Goal: Task Accomplishment & Management: Manage account settings

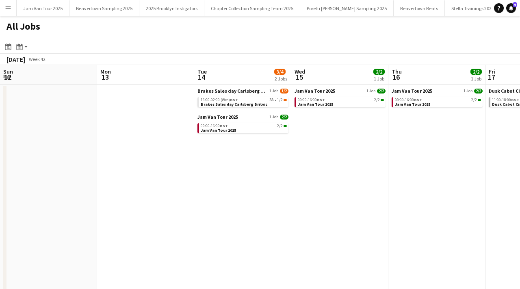
scroll to position [0, 357]
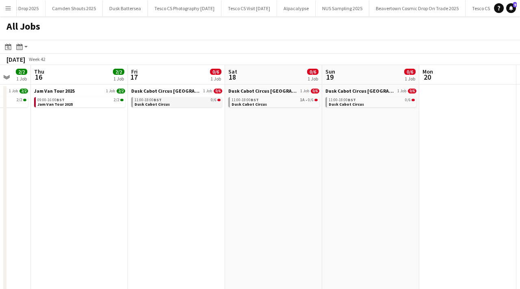
click at [147, 98] on span "11:00-18:00 BST" at bounding box center [147, 100] width 27 height 4
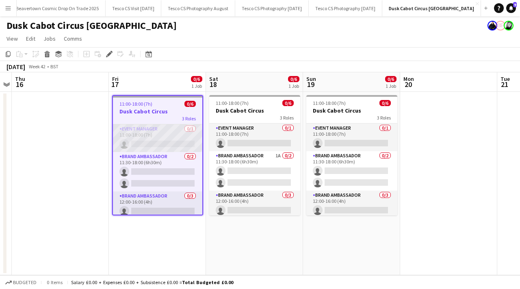
click at [188, 128] on app-card-role "Event Manager 0/1 11:00-18:00 (7h) single-neutral-actions" at bounding box center [157, 138] width 89 height 28
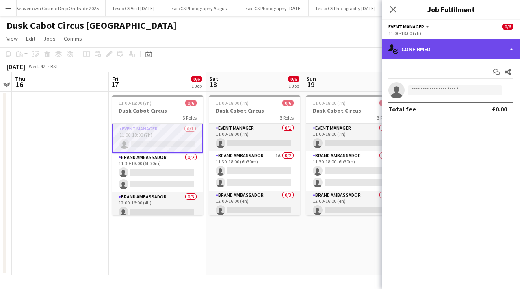
click at [489, 53] on div "single-neutral-actions-check-2 Confirmed" at bounding box center [451, 48] width 138 height 19
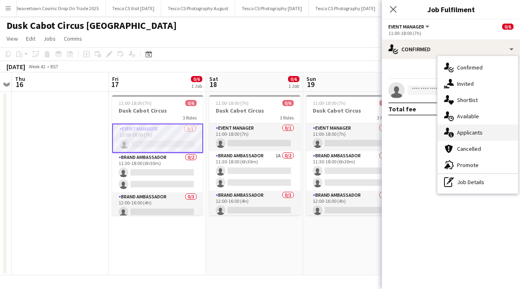
click at [480, 129] on span "Applicants" at bounding box center [470, 132] width 26 height 7
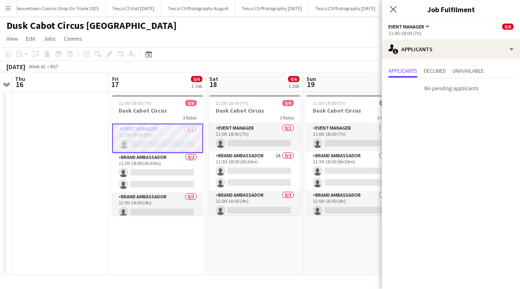
click at [204, 155] on app-date-cell "11:00-18:00 (7h) 0/6 Dusk Cabot Circus 3 Roles Event Manager 0/1 11:00-18:00 (7…" at bounding box center [157, 183] width 97 height 183
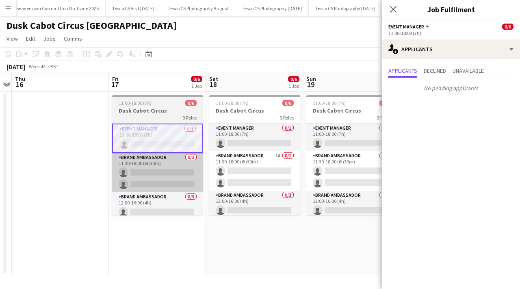
scroll to position [0, 280]
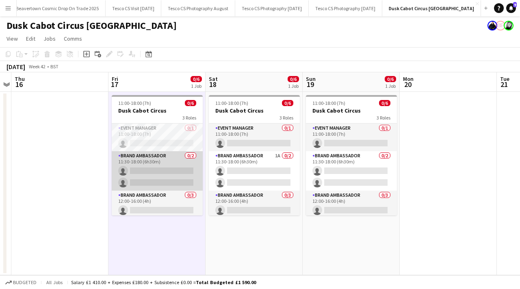
click at [187, 156] on app-card-role "Brand Ambassador 0/2 11:30-18:00 (6h30m) single-neutral-actions single-neutral-…" at bounding box center [157, 170] width 91 height 39
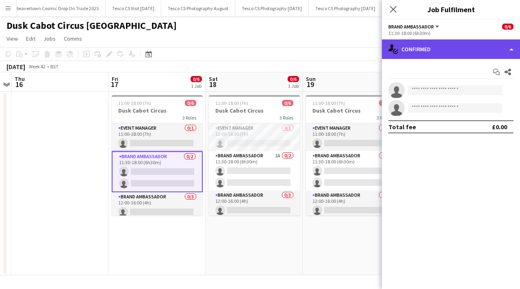
click at [425, 50] on div "single-neutral-actions-check-2 Confirmed" at bounding box center [451, 48] width 138 height 19
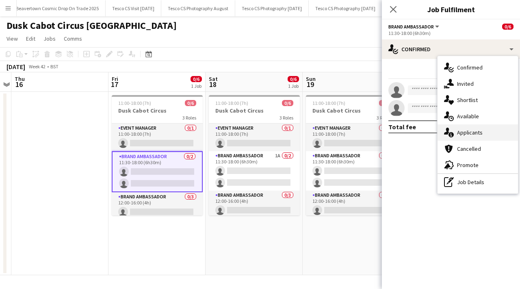
click at [454, 132] on div "single-neutral-actions-information Applicants" at bounding box center [477, 132] width 80 height 16
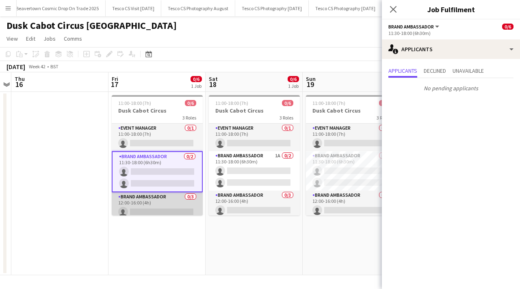
click at [186, 198] on app-card-role "Brand Ambassador 0/3 12:00-16:00 (4h) single-neutral-actions single-neutral-act…" at bounding box center [157, 217] width 91 height 51
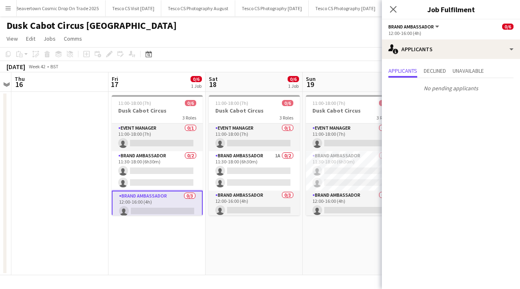
scroll to position [28, 0]
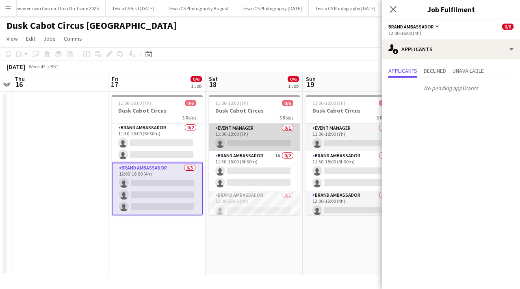
click at [290, 129] on app-card-role "Event Manager 0/1 11:00-18:00 (7h) single-neutral-actions" at bounding box center [254, 137] width 91 height 28
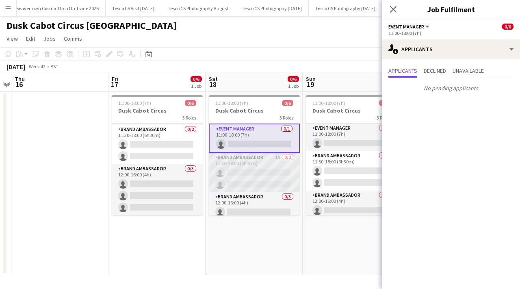
click at [288, 157] on app-card-role "Brand Ambassador 1A 0/2 11:30-18:00 (6h30m) single-neutral-actions single-neutr…" at bounding box center [254, 172] width 91 height 39
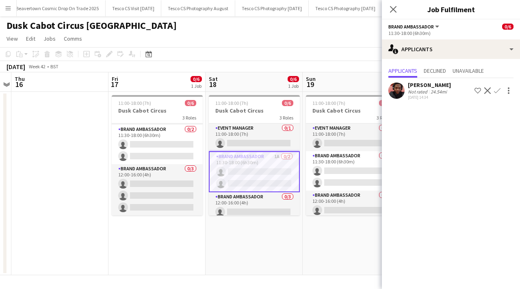
click at [398, 88] on app-user-avatar at bounding box center [396, 90] width 16 height 16
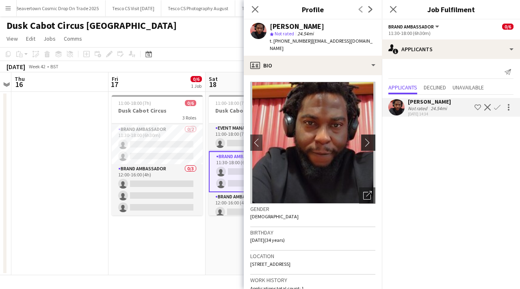
click at [367, 138] on app-icon "chevron-right" at bounding box center [369, 142] width 13 height 9
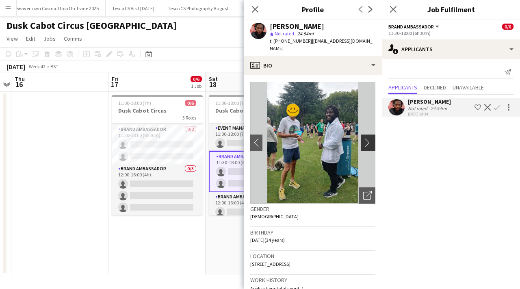
click at [368, 138] on app-icon "chevron-right" at bounding box center [369, 142] width 13 height 9
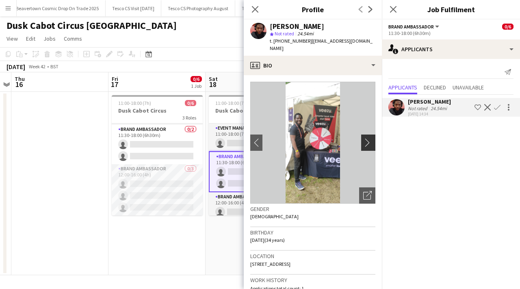
click at [367, 138] on app-icon "chevron-right" at bounding box center [369, 142] width 13 height 9
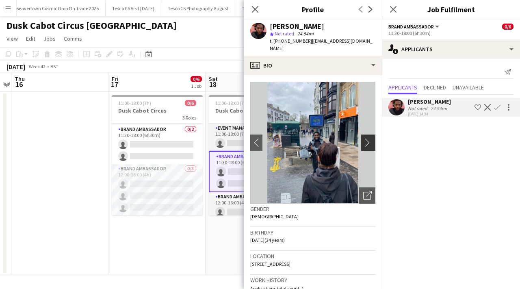
click at [368, 138] on app-icon "chevron-right" at bounding box center [369, 142] width 13 height 9
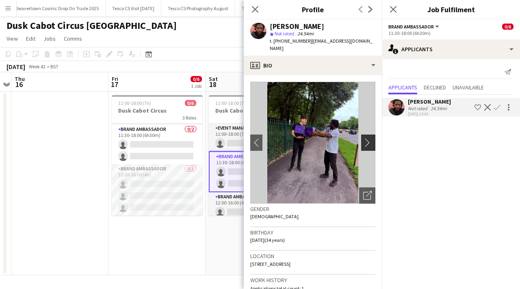
click at [369, 138] on app-icon "chevron-right" at bounding box center [369, 142] width 13 height 9
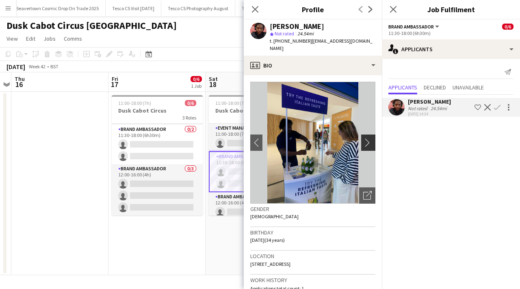
click at [370, 138] on app-icon "chevron-right" at bounding box center [369, 142] width 13 height 9
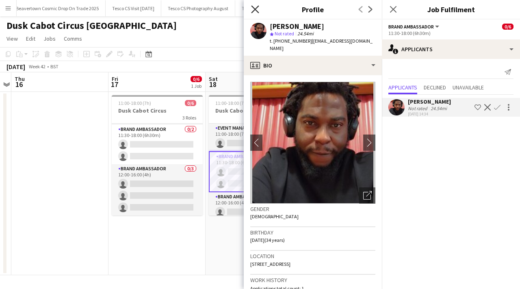
click at [255, 10] on icon "Close pop-in" at bounding box center [255, 9] width 8 height 8
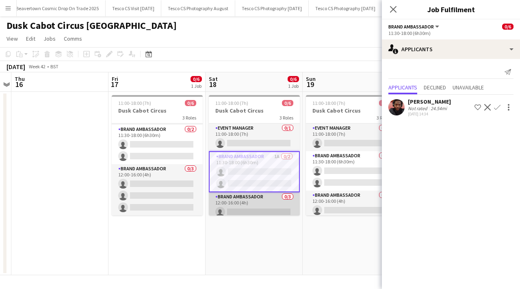
click at [290, 196] on app-card-role "Brand Ambassador 0/3 12:00-16:00 (4h) single-neutral-actions single-neutral-act…" at bounding box center [254, 217] width 91 height 51
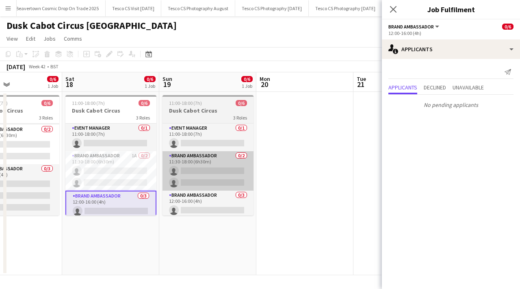
scroll to position [0, 255]
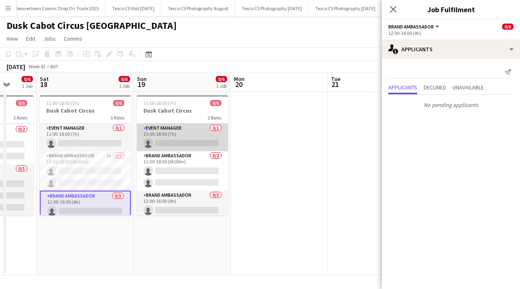
click at [216, 128] on app-card-role "Event Manager 0/1 11:00-18:00 (7h) single-neutral-actions" at bounding box center [182, 137] width 91 height 28
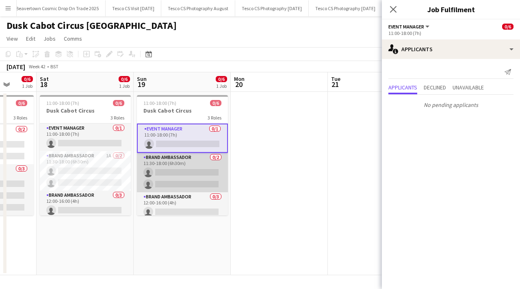
click at [217, 156] on app-card-role "Brand Ambassador 0/2 11:30-18:00 (6h30m) single-neutral-actions single-neutral-…" at bounding box center [182, 172] width 91 height 39
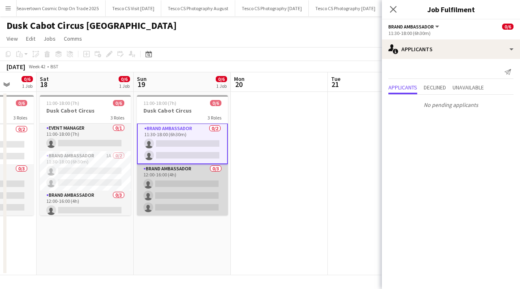
click at [214, 169] on app-card-role "Brand Ambassador 0/3 12:00-16:00 (4h) single-neutral-actions single-neutral-act…" at bounding box center [182, 189] width 91 height 51
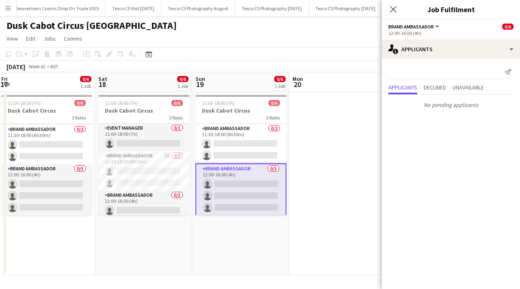
scroll to position [0, 191]
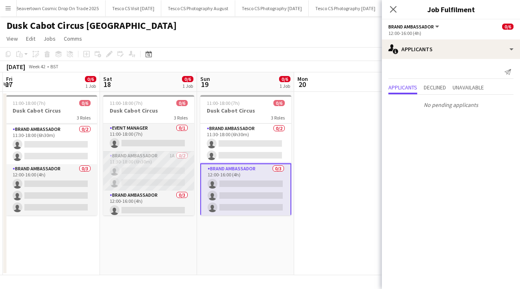
click at [184, 154] on app-card-role "Brand Ambassador 1A 0/2 11:30-18:00 (6h30m) single-neutral-actions single-neutr…" at bounding box center [148, 170] width 91 height 39
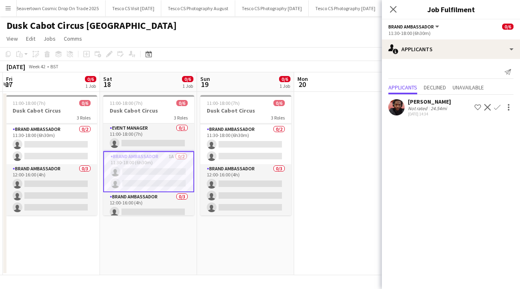
click at [395, 107] on app-user-avatar at bounding box center [396, 107] width 16 height 16
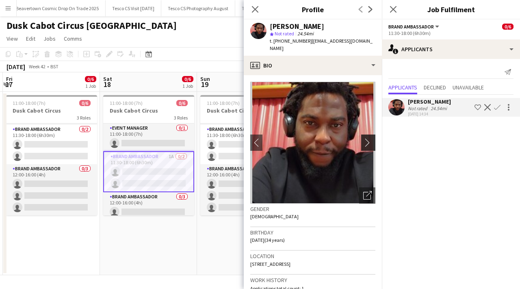
click at [365, 138] on app-icon "chevron-right" at bounding box center [369, 142] width 13 height 9
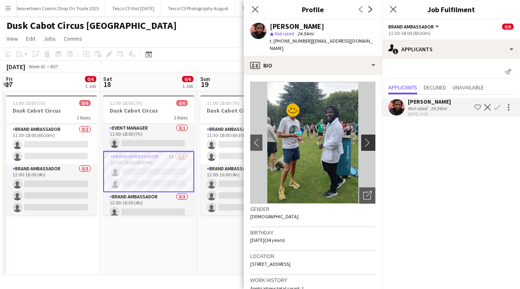
click at [365, 138] on app-icon "chevron-right" at bounding box center [369, 142] width 13 height 9
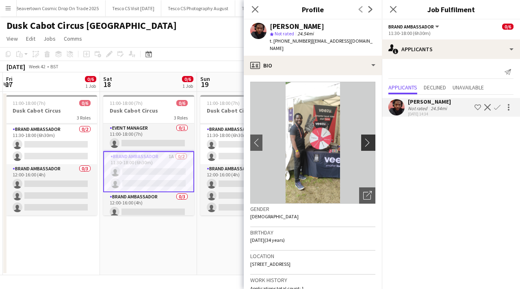
click at [365, 138] on app-icon "chevron-right" at bounding box center [369, 142] width 13 height 9
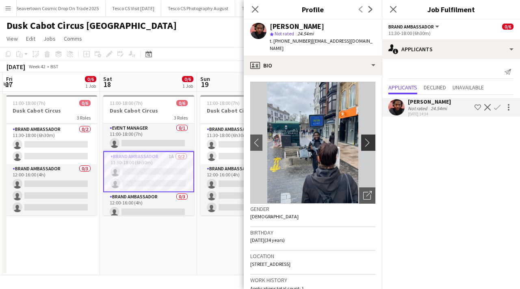
click at [365, 138] on app-icon "chevron-right" at bounding box center [369, 142] width 13 height 9
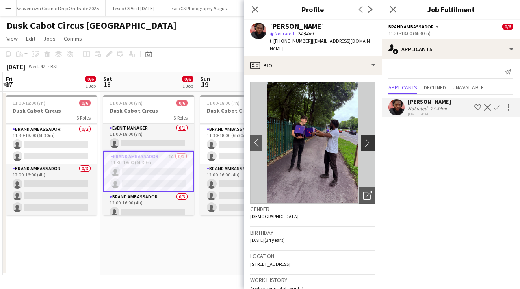
click at [365, 138] on app-icon "chevron-right" at bounding box center [369, 142] width 13 height 9
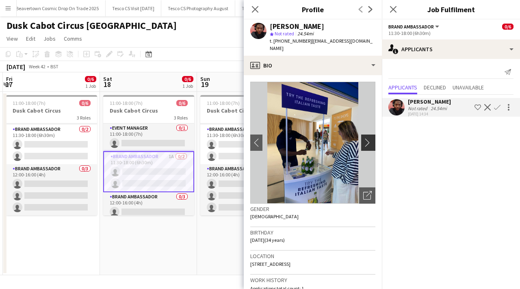
click at [365, 138] on app-icon "chevron-right" at bounding box center [369, 142] width 13 height 9
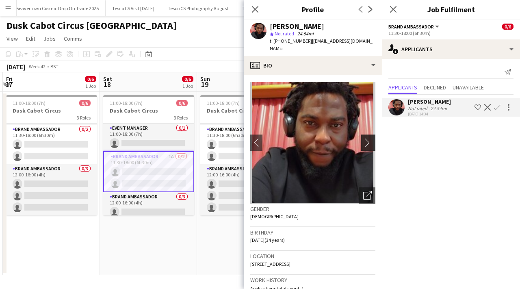
click at [365, 138] on app-icon "chevron-right" at bounding box center [369, 142] width 13 height 9
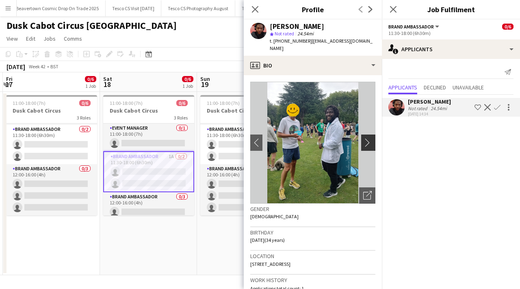
click at [366, 138] on app-icon "chevron-right" at bounding box center [369, 142] width 13 height 9
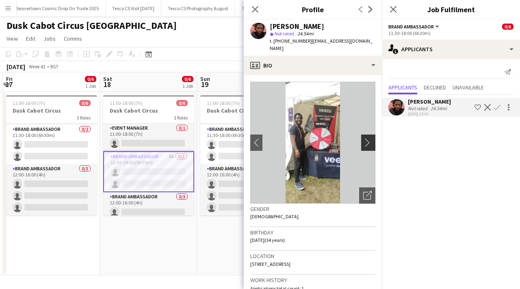
click at [367, 138] on app-icon "chevron-right" at bounding box center [369, 142] width 13 height 9
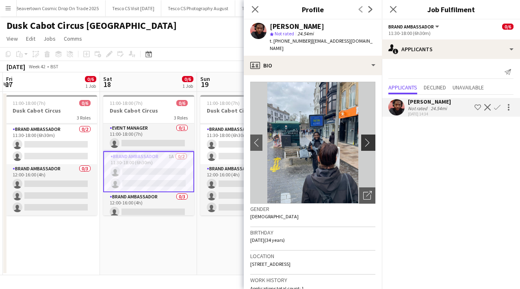
click at [367, 138] on app-icon "chevron-right" at bounding box center [369, 142] width 13 height 9
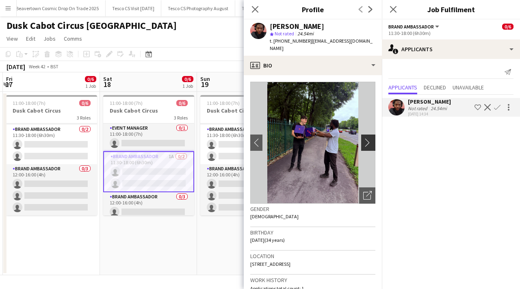
click at [367, 138] on app-icon "chevron-right" at bounding box center [369, 142] width 13 height 9
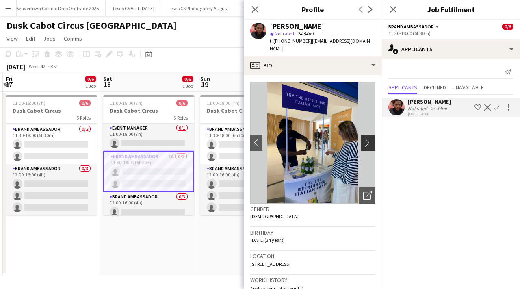
click at [367, 138] on app-icon "chevron-right" at bounding box center [369, 142] width 13 height 9
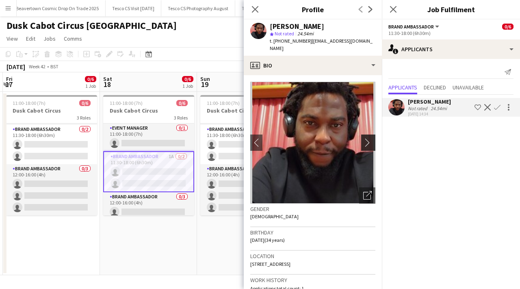
click at [367, 138] on app-icon "chevron-right" at bounding box center [369, 142] width 13 height 9
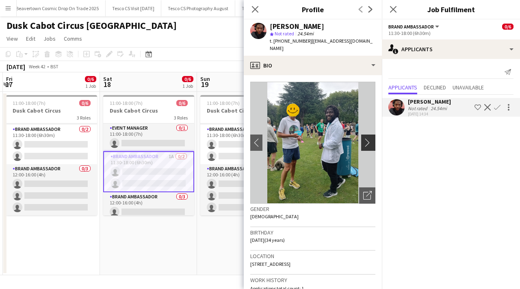
click at [367, 138] on app-icon "chevron-right" at bounding box center [369, 142] width 13 height 9
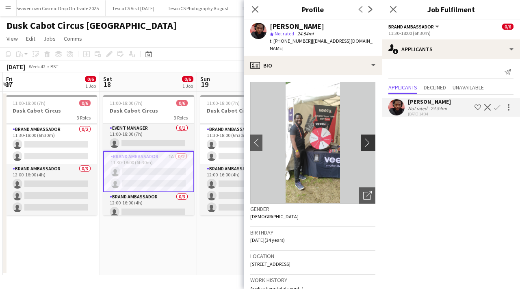
click at [367, 138] on app-icon "chevron-right" at bounding box center [369, 142] width 13 height 9
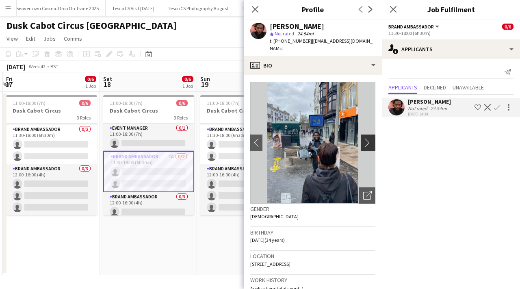
click at [367, 138] on app-icon "chevron-right" at bounding box center [369, 142] width 13 height 9
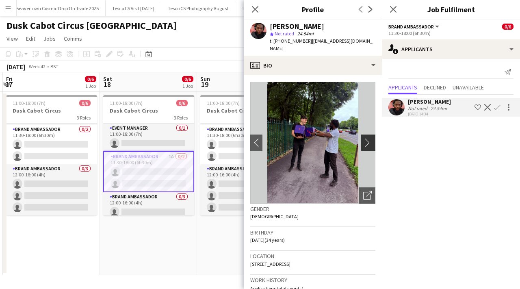
click at [368, 138] on app-icon "chevron-right" at bounding box center [369, 142] width 13 height 9
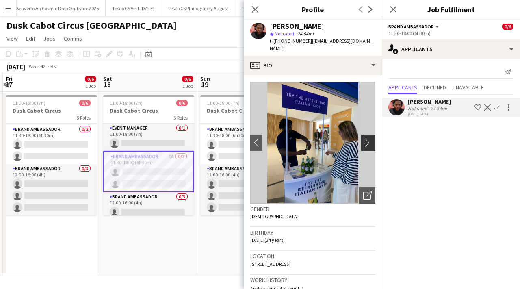
click at [369, 138] on app-icon "chevron-right" at bounding box center [369, 142] width 13 height 9
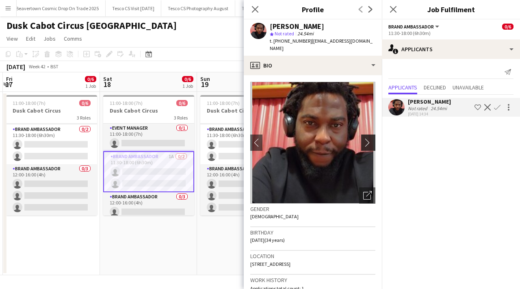
click at [369, 138] on app-icon "chevron-right" at bounding box center [369, 142] width 13 height 9
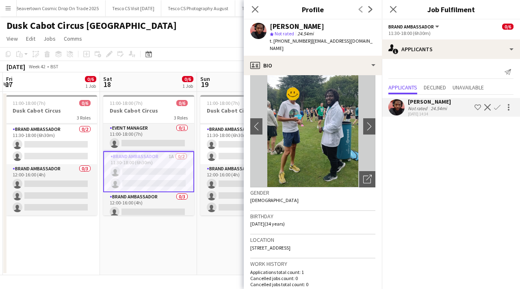
scroll to position [0, 0]
